Goal: Task Accomplishment & Management: Use online tool/utility

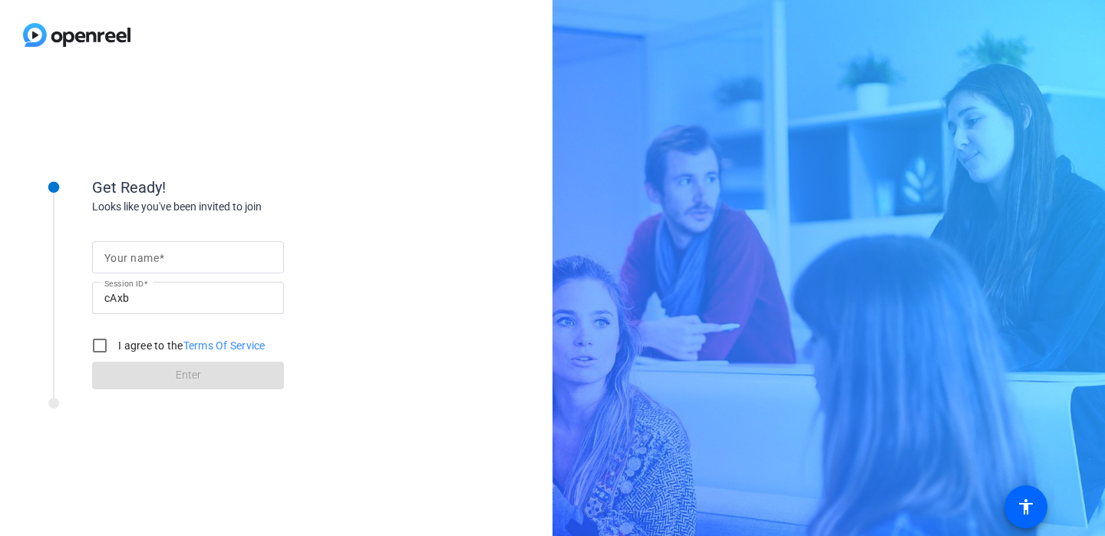
click at [121, 254] on mat-label "Your name" at bounding box center [131, 258] width 55 height 12
click at [121, 254] on input "Your name" at bounding box center [187, 257] width 167 height 18
type input "[PERSON_NAME]"
click at [99, 347] on input "I agree to the Terms Of Service" at bounding box center [99, 345] width 31 height 31
checkbox input "true"
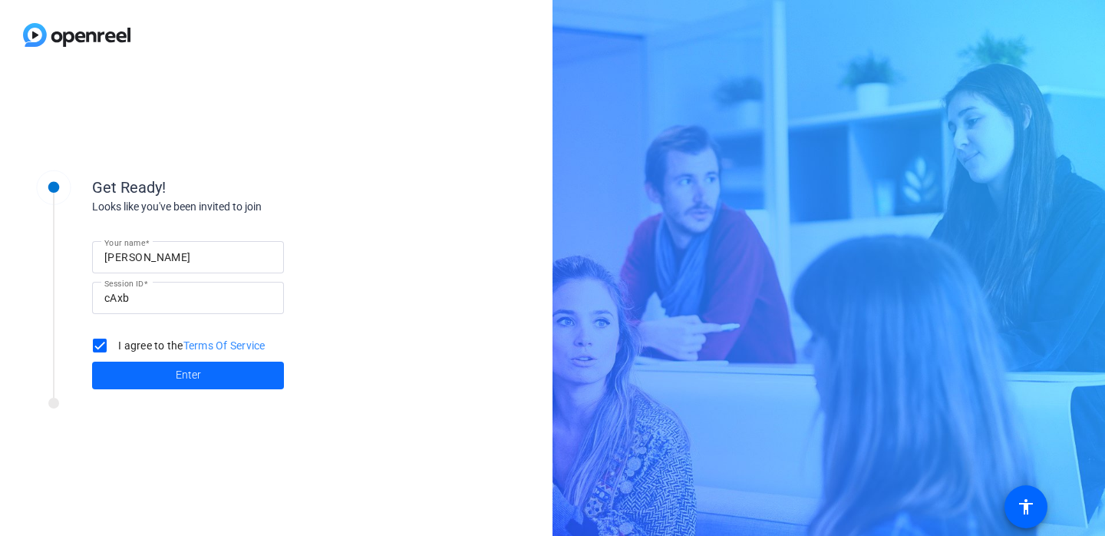
click at [182, 380] on span "Enter" at bounding box center [188, 375] width 25 height 16
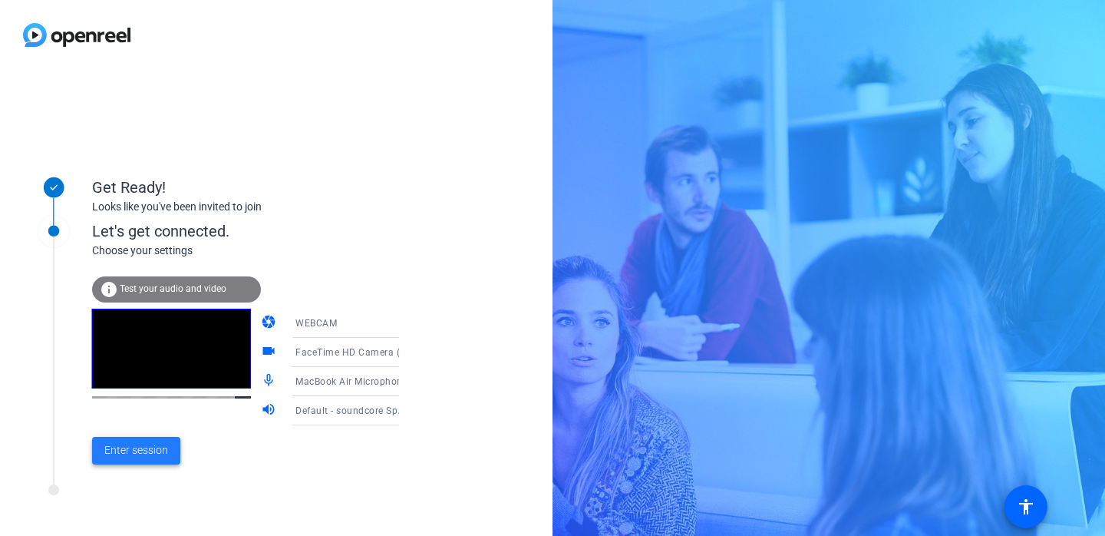
click at [136, 446] on span "Enter session" at bounding box center [136, 450] width 64 height 16
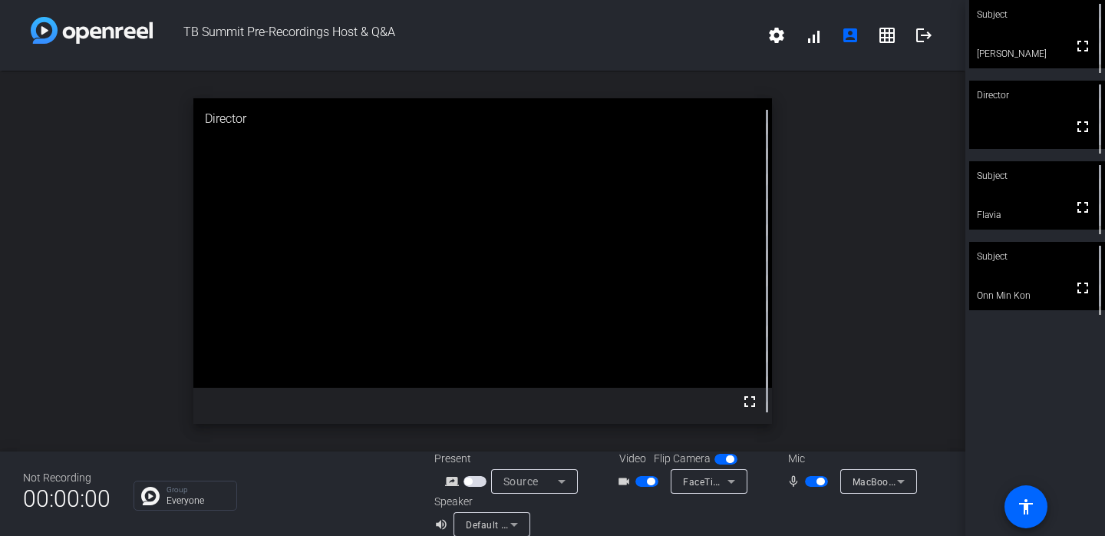
scroll to position [18, 0]
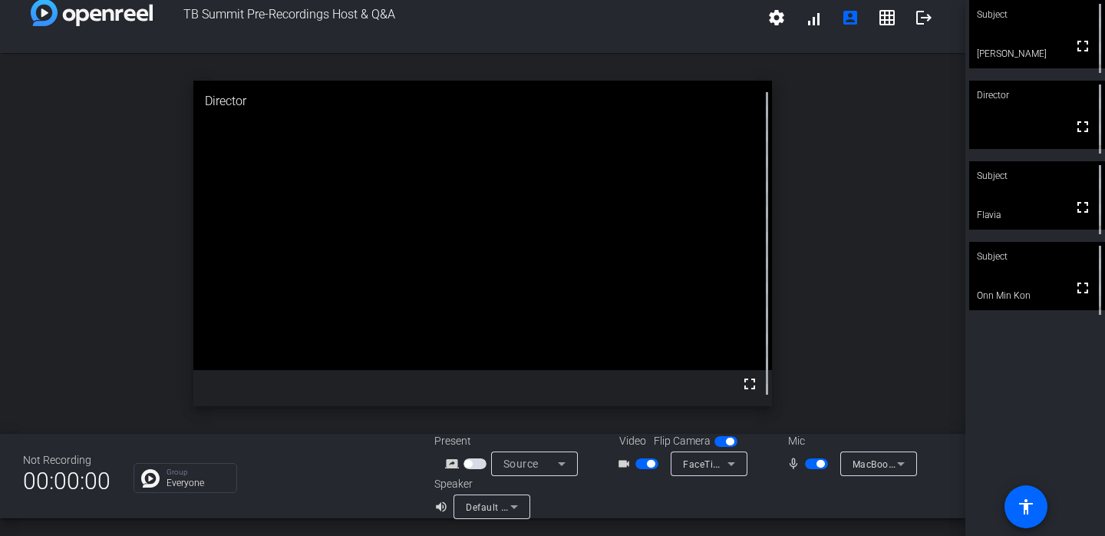
click at [514, 507] on icon at bounding box center [515, 507] width 8 height 4
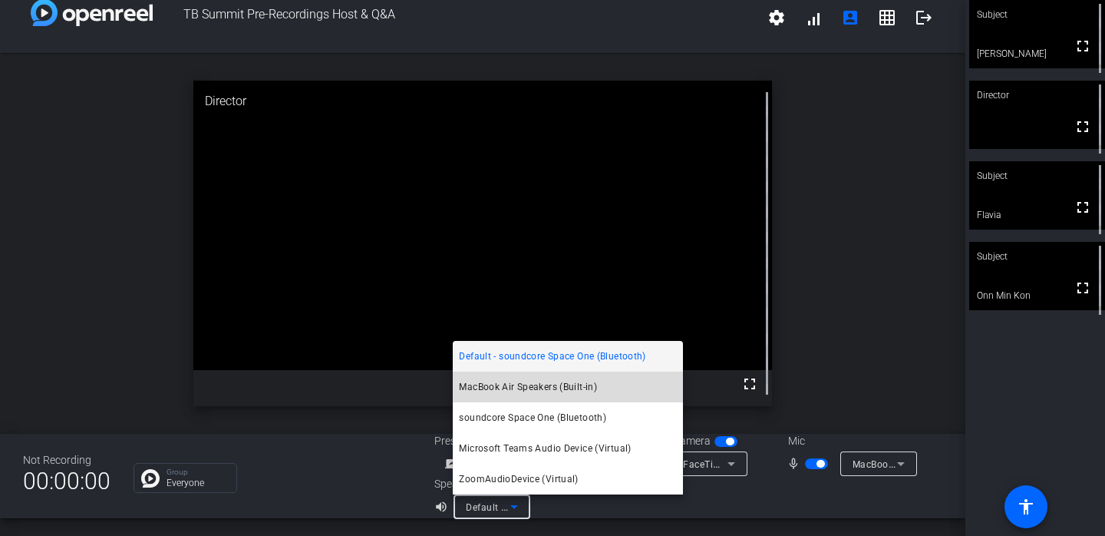
click at [511, 383] on span "MacBook Air Speakers (Built-in)" at bounding box center [528, 387] width 138 height 18
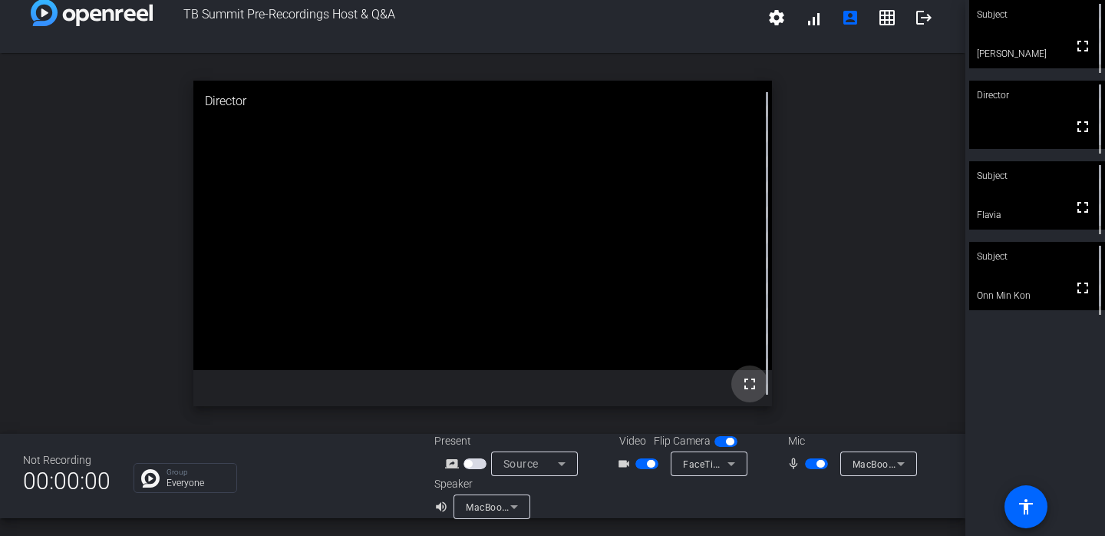
click at [751, 383] on mat-icon "fullscreen" at bounding box center [750, 384] width 18 height 18
